Goal: Find specific page/section: Find specific page/section

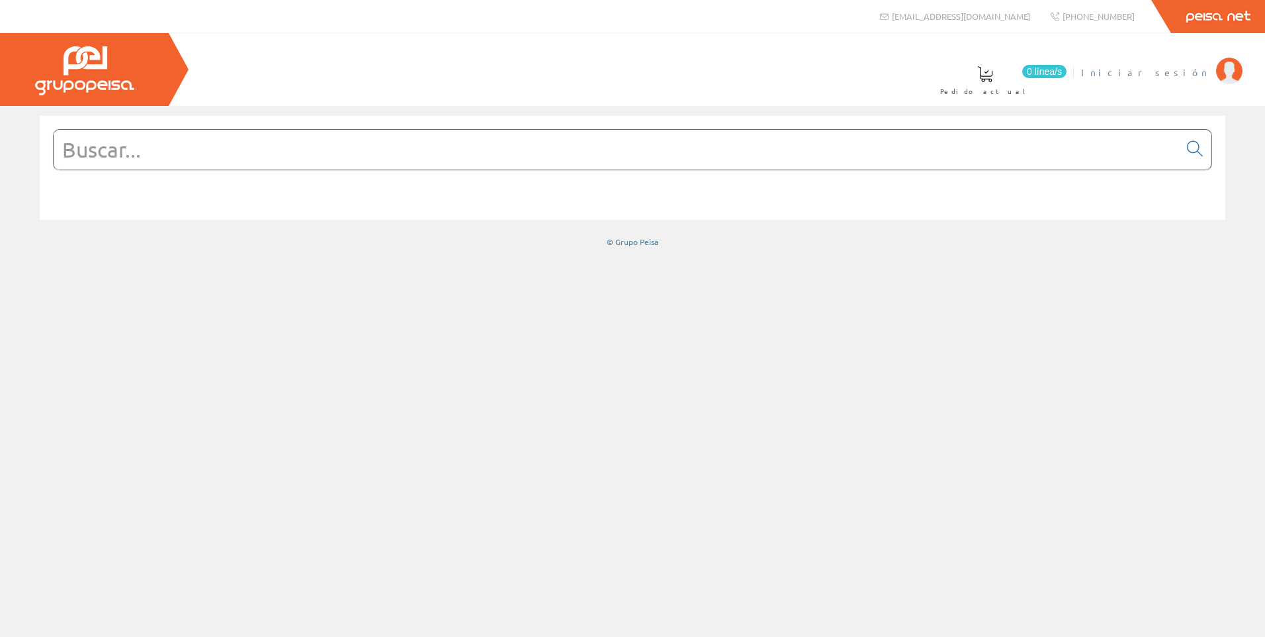
click at [1202, 74] on span "Iniciar sesión" at bounding box center [1145, 72] width 128 height 13
click at [425, 160] on input "text" at bounding box center [616, 150] width 1125 height 40
paste input "ATV660C45Q4X1"
type input "ATV660C45Q4X1"
